Goal: Use online tool/utility: Utilize a website feature to perform a specific function

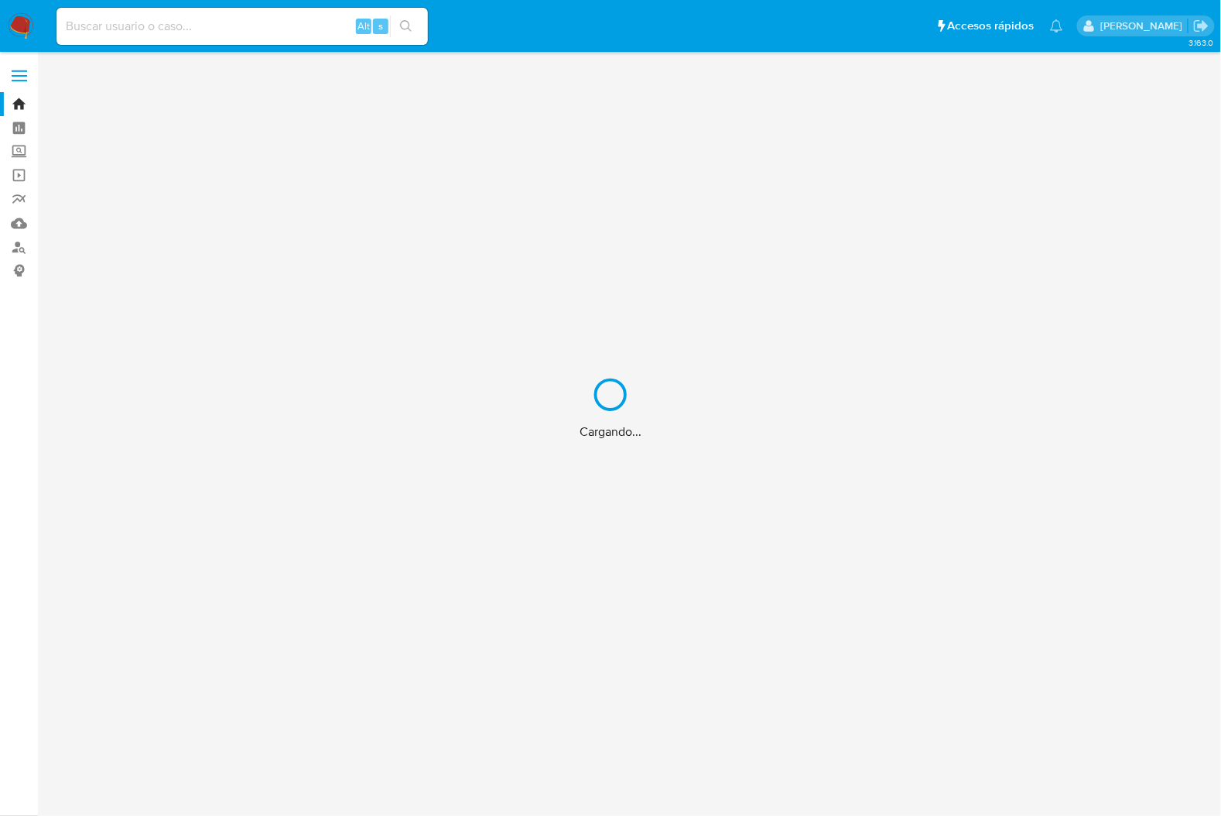
click at [258, 26] on div "Cargando..." at bounding box center [610, 408] width 1221 height 816
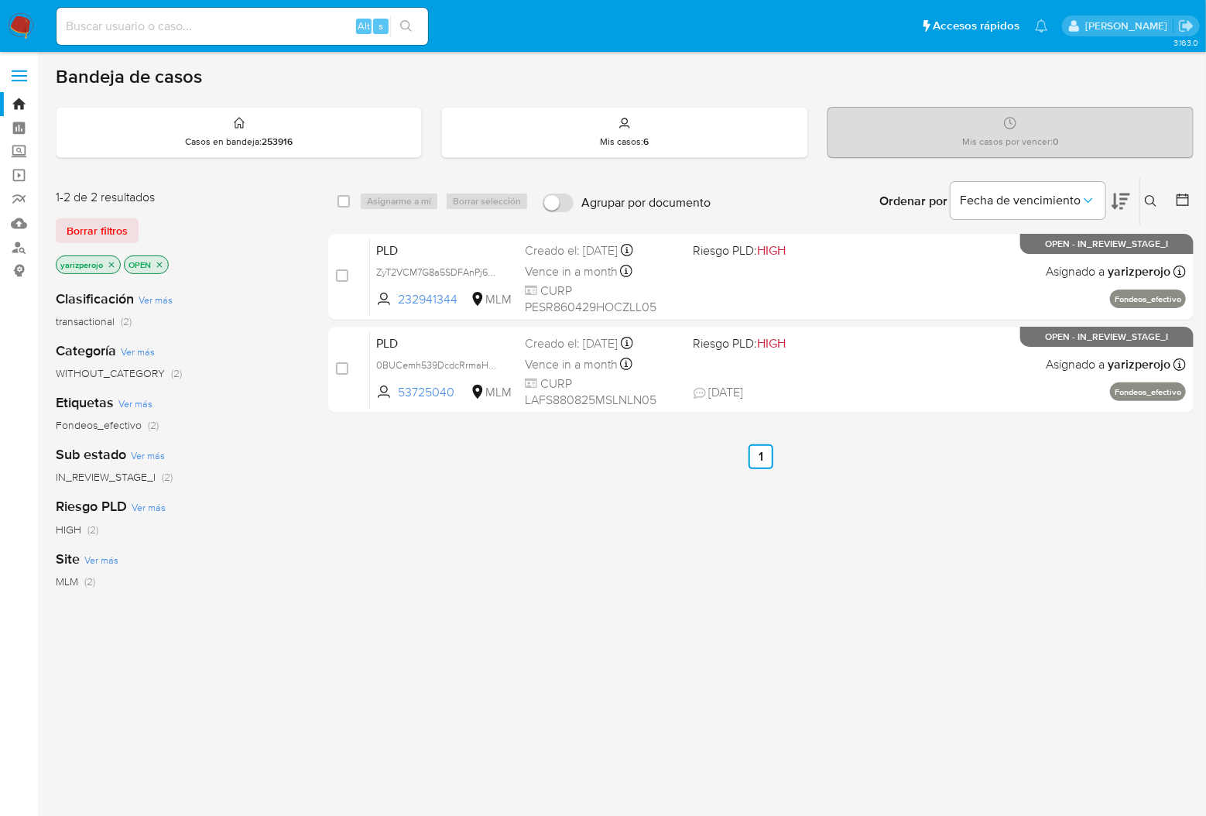
click at [248, 29] on input at bounding box center [241, 26] width 371 height 20
paste input "187869661"
type input "187869661"
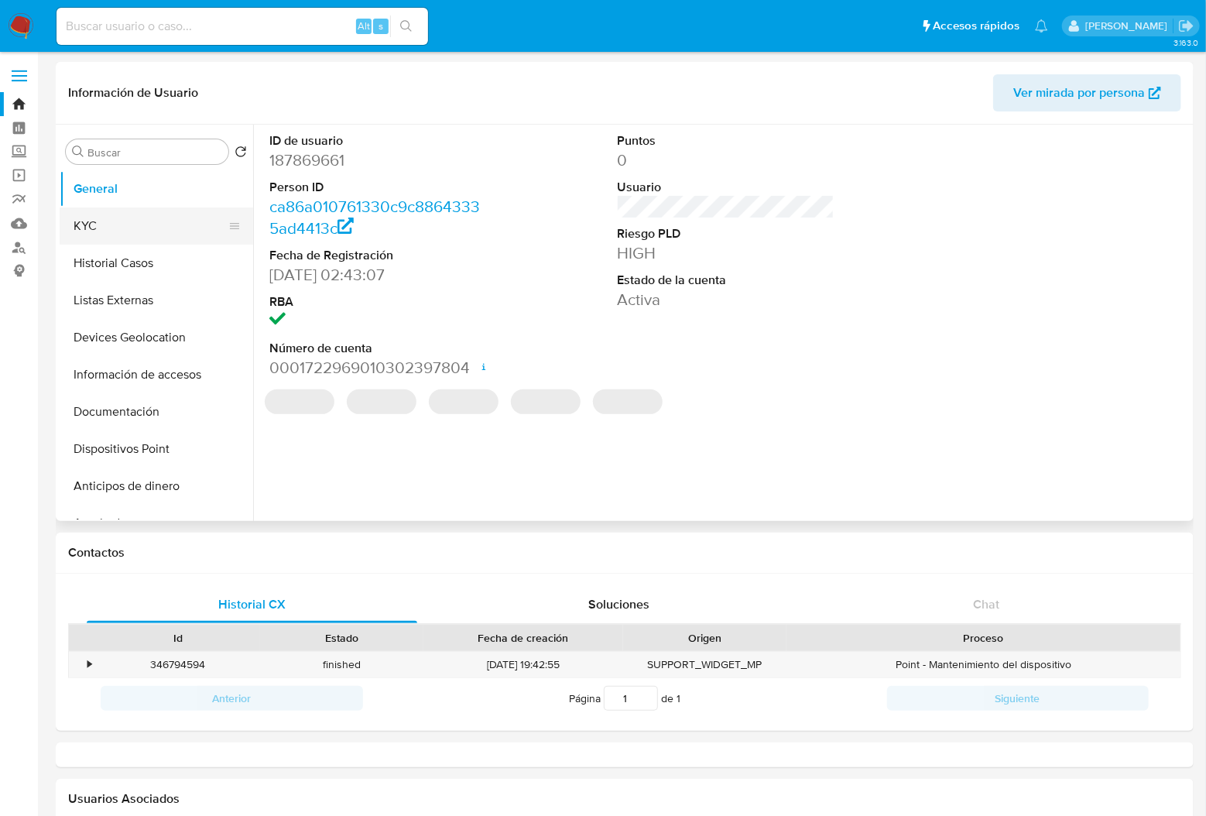
select select "10"
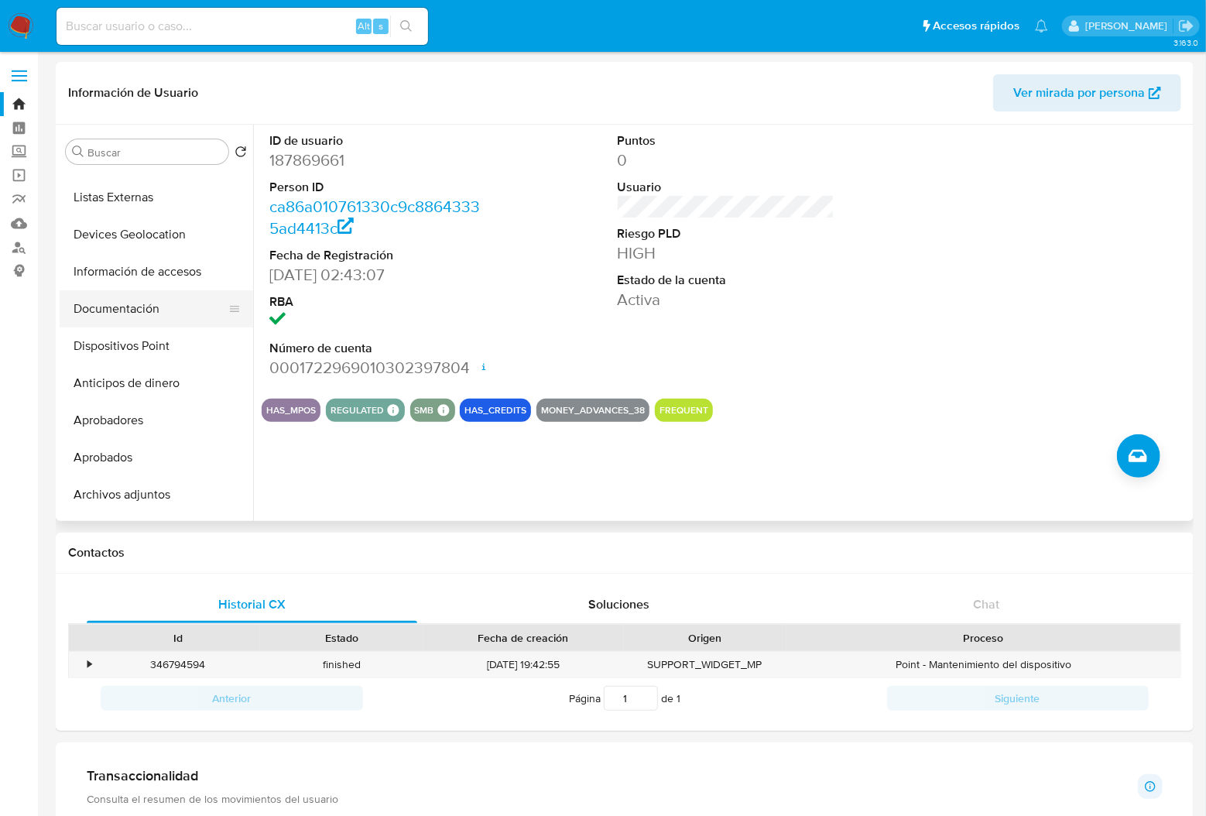
scroll to position [206, 0]
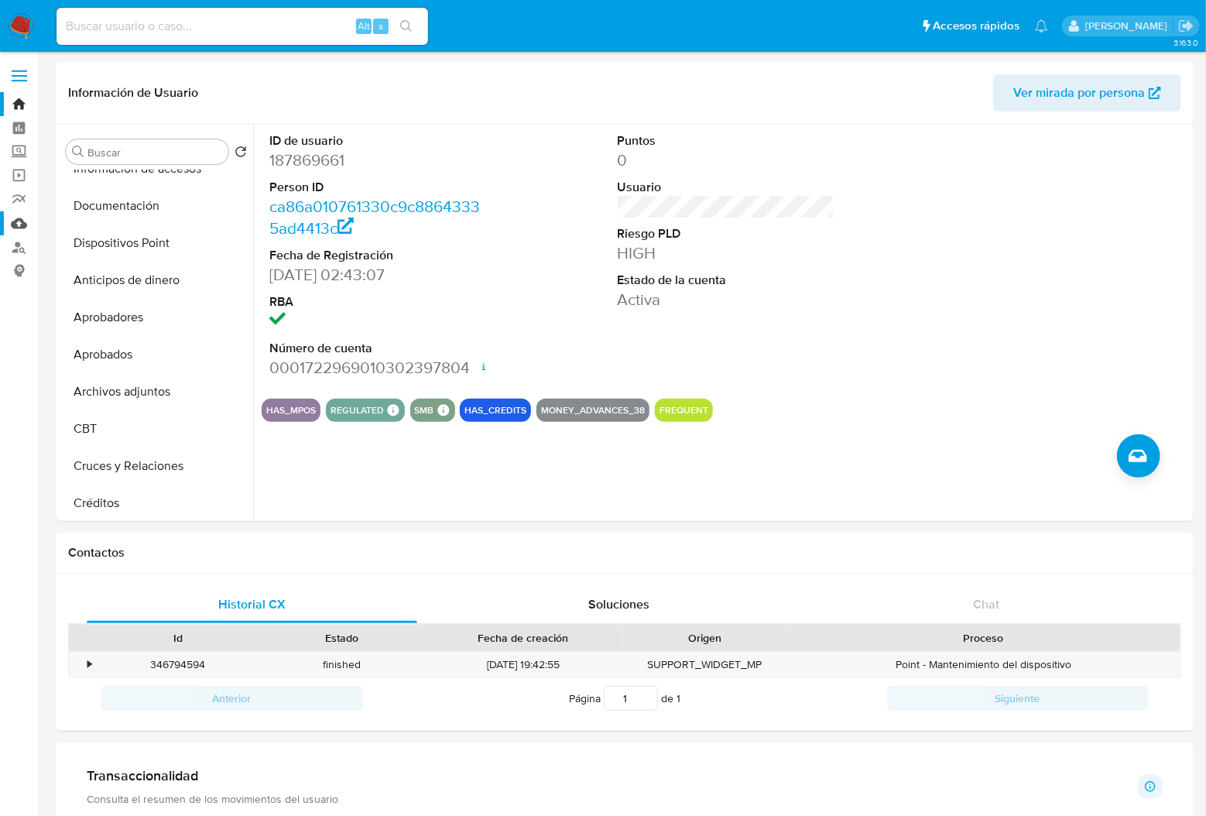
click at [18, 222] on link "Mulan" at bounding box center [92, 223] width 184 height 24
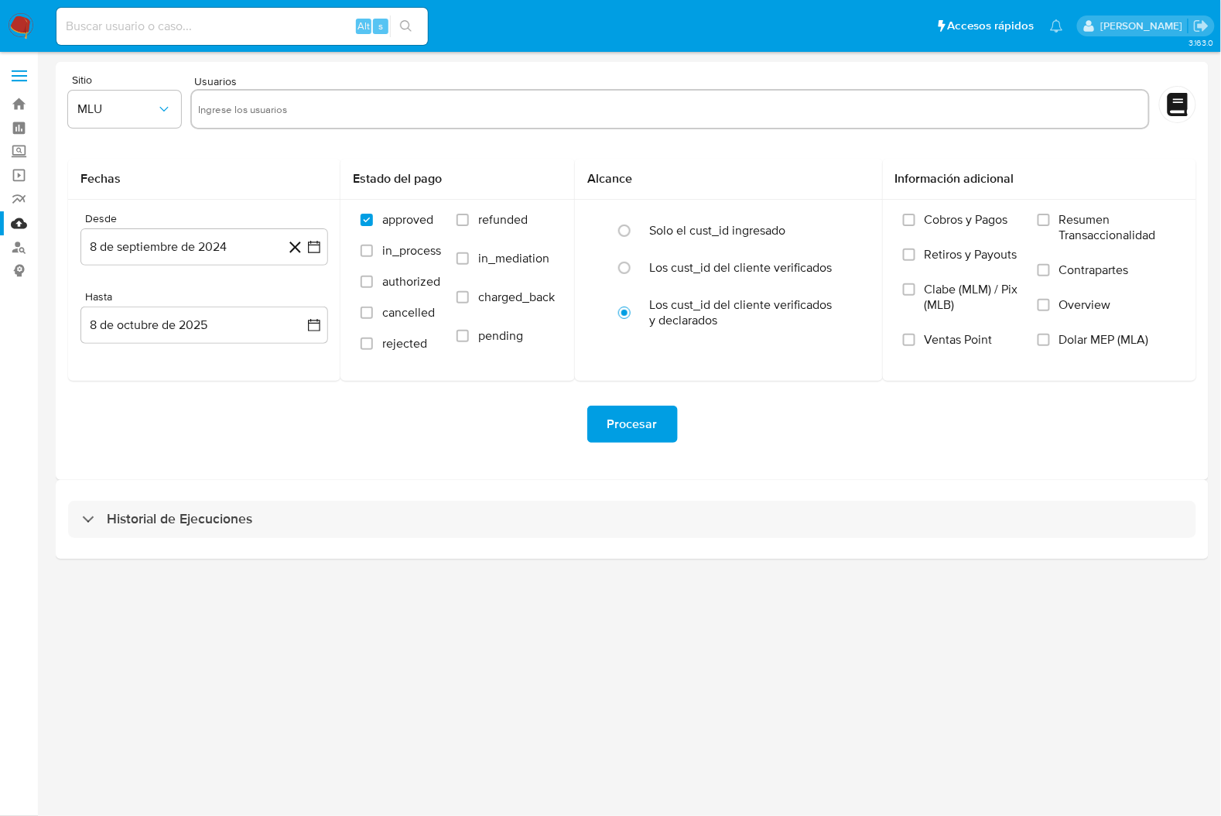
click at [270, 104] on input "text" at bounding box center [669, 109] width 943 height 25
paste input "187869661"
type input "187869661"
click at [146, 122] on button "MLU" at bounding box center [124, 109] width 113 height 37
drag, startPoint x: 125, startPoint y: 339, endPoint x: 221, endPoint y: 286, distance: 109.5
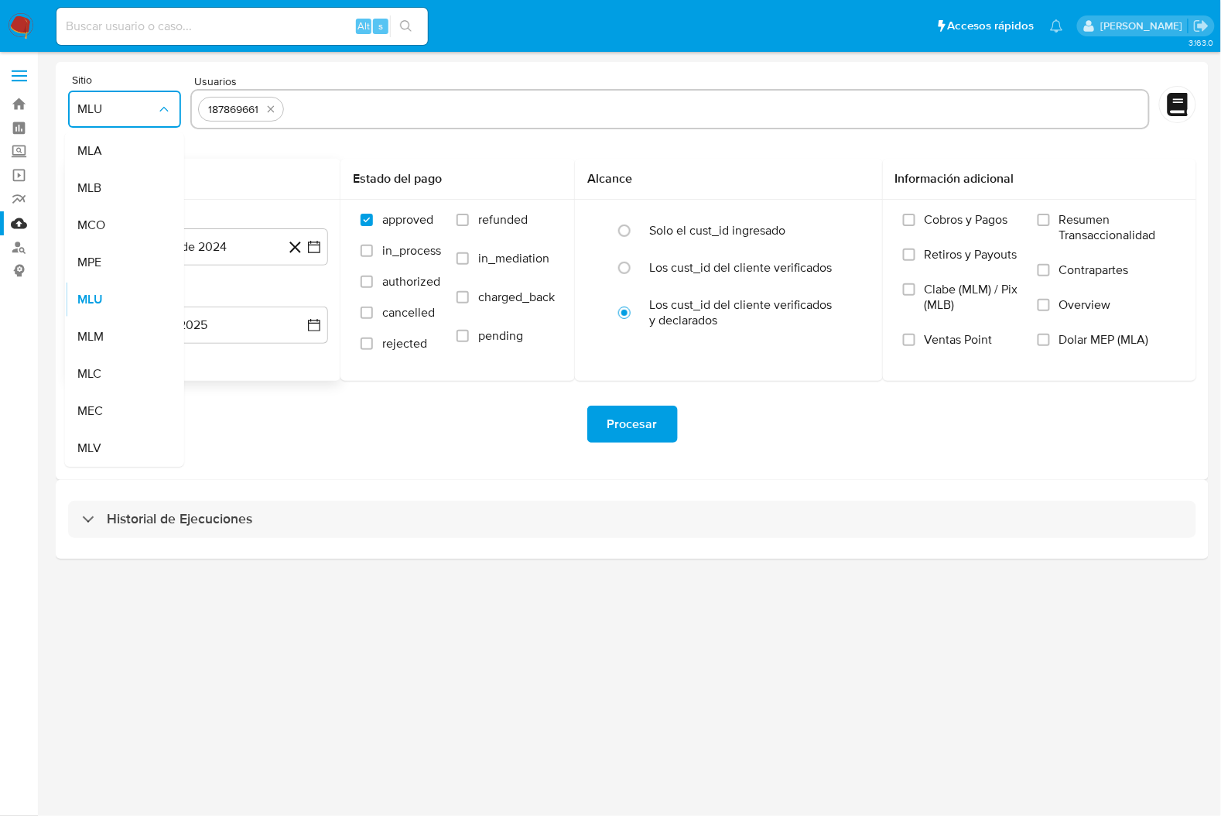
click at [125, 338] on div "MLM" at bounding box center [119, 336] width 85 height 37
click at [204, 236] on button "8 de septiembre de 2024" at bounding box center [204, 246] width 248 height 37
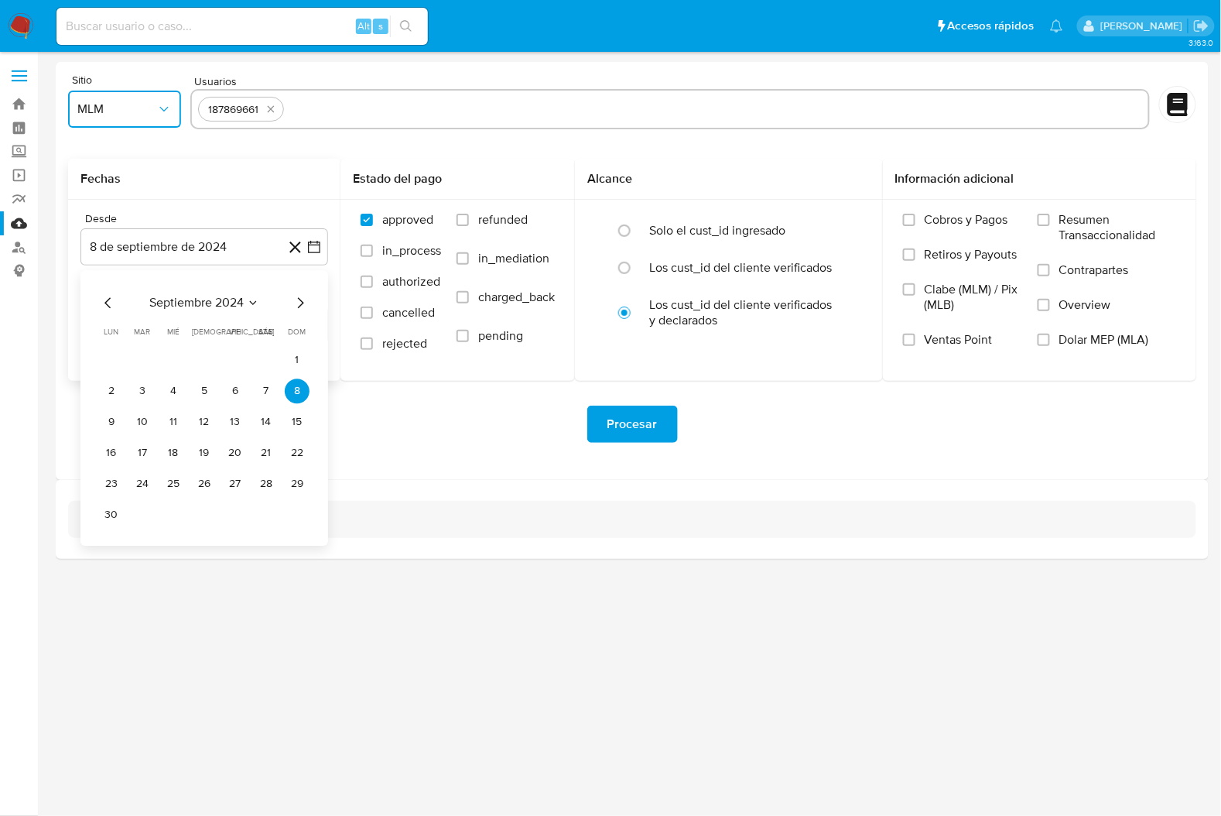
click at [112, 302] on icon "Mes anterior" at bounding box center [108, 302] width 19 height 19
click at [109, 302] on icon "Mes anterior" at bounding box center [108, 302] width 19 height 19
click at [181, 356] on button "1" at bounding box center [173, 359] width 25 height 25
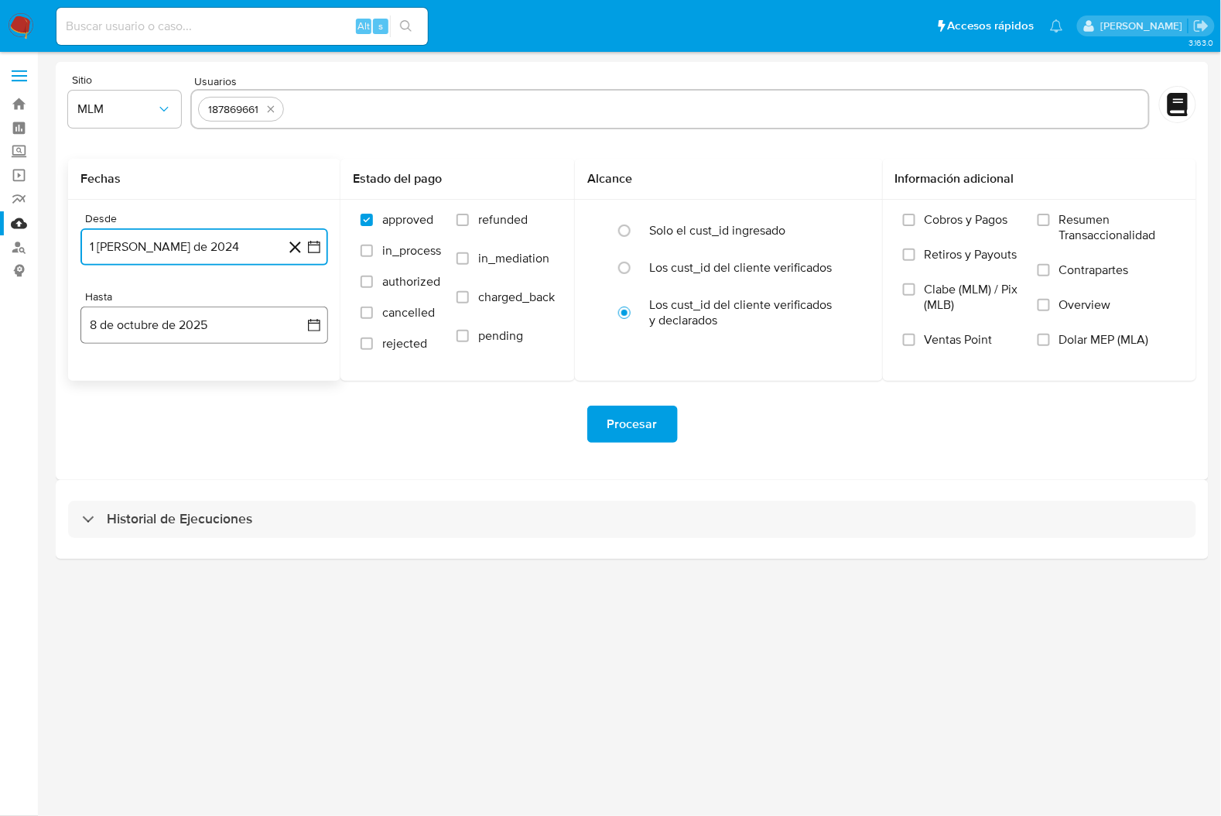
click at [196, 326] on button "8 de octubre de 2025" at bounding box center [204, 324] width 248 height 37
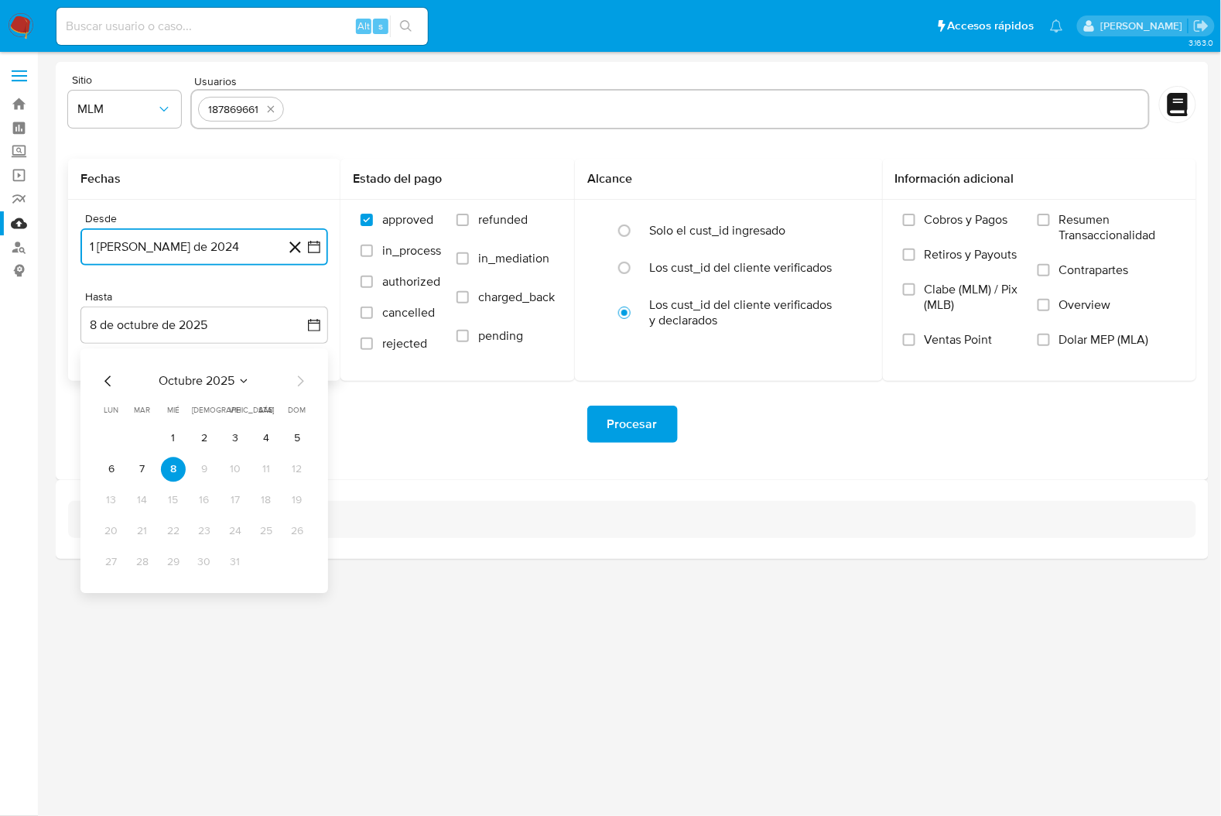
click at [113, 376] on icon "Mes anterior" at bounding box center [108, 380] width 19 height 19
click at [114, 376] on icon "Mes anterior" at bounding box center [108, 380] width 19 height 19
click at [300, 562] on button "31" at bounding box center [297, 561] width 25 height 25
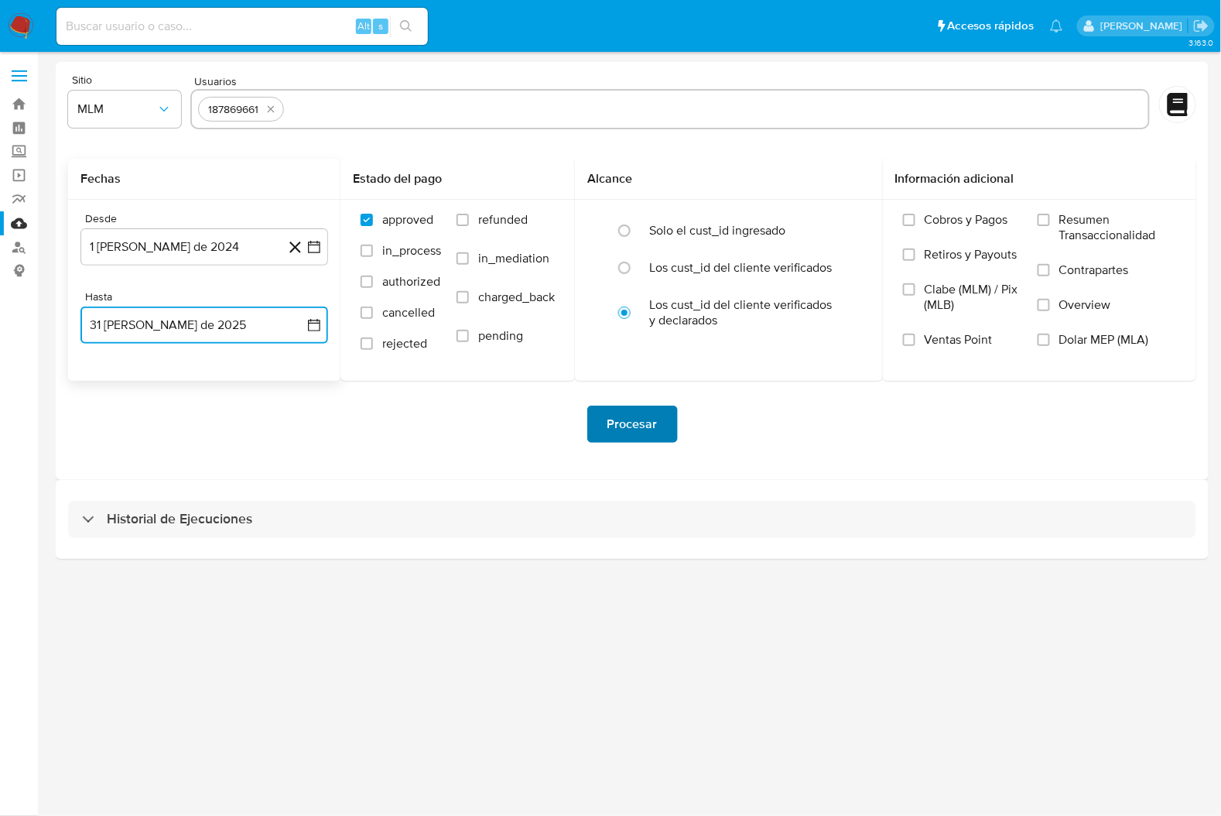
click at [642, 419] on span "Procesar" at bounding box center [633, 424] width 50 height 34
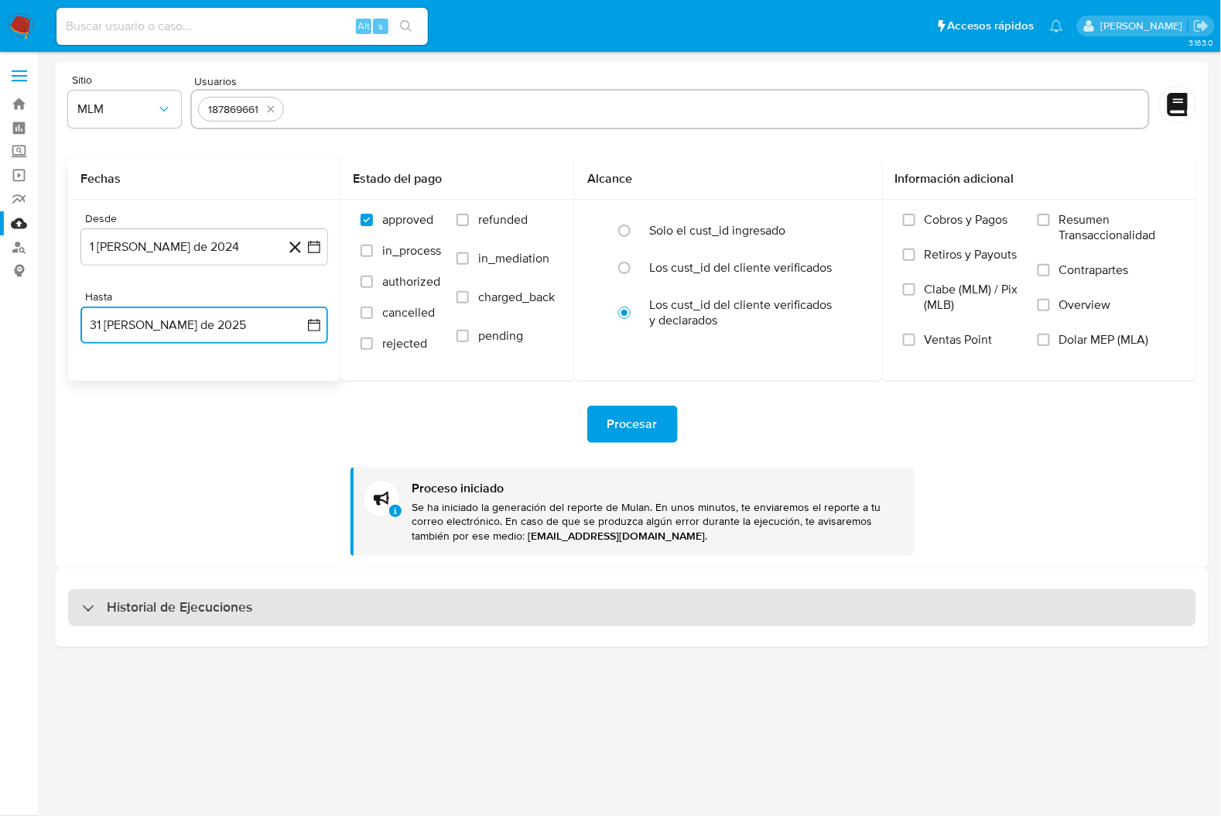
click at [332, 601] on div "Historial de Ejecuciones" at bounding box center [632, 607] width 1128 height 37
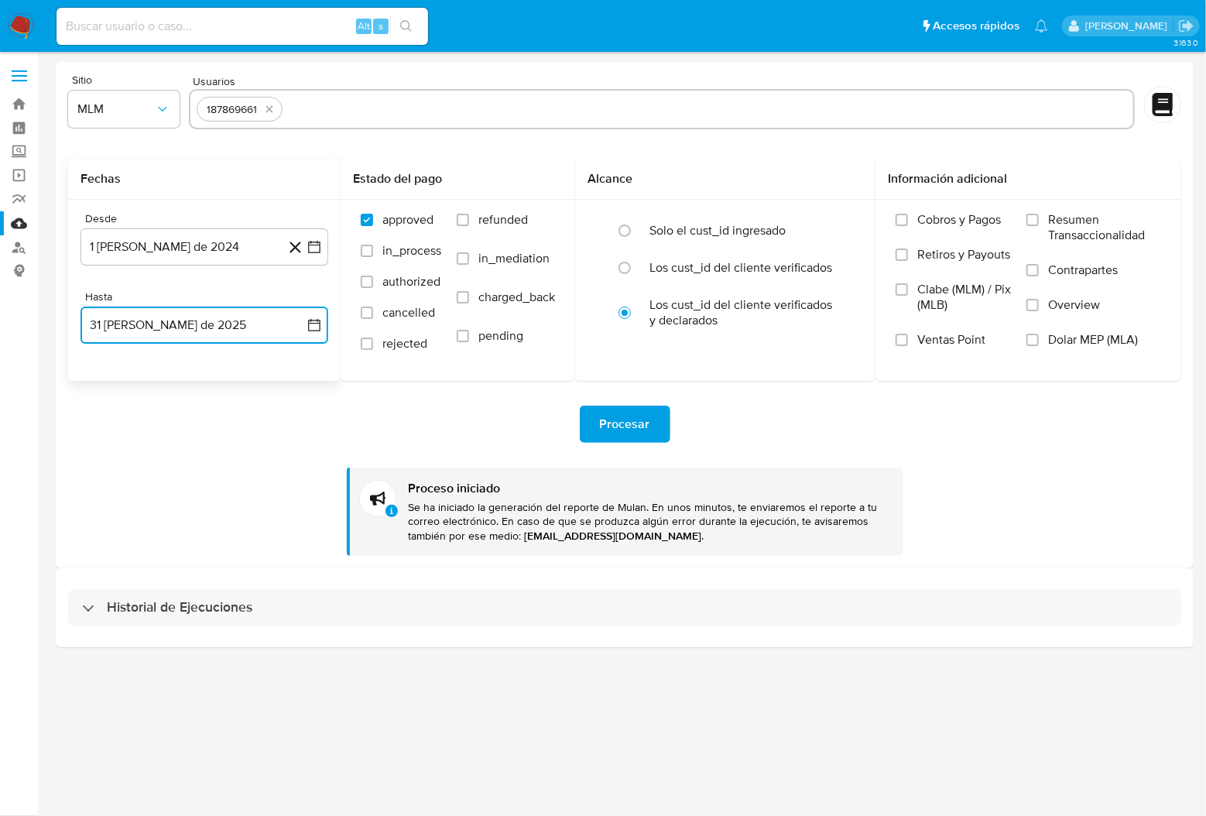
select select "10"
